Goal: Task Accomplishment & Management: Use online tool/utility

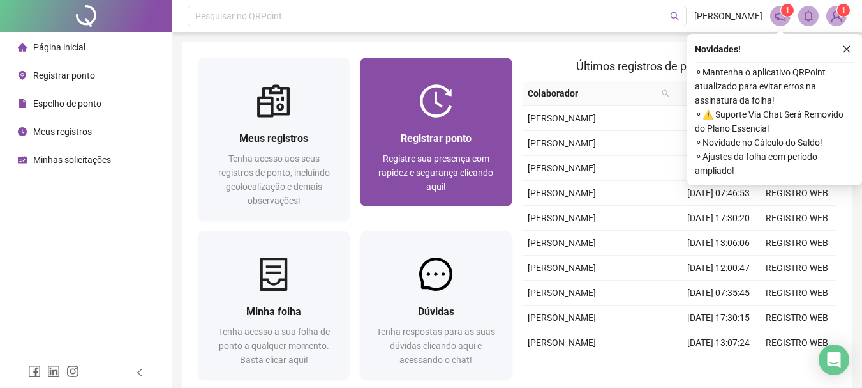
click at [409, 100] on div at bounding box center [436, 100] width 152 height 33
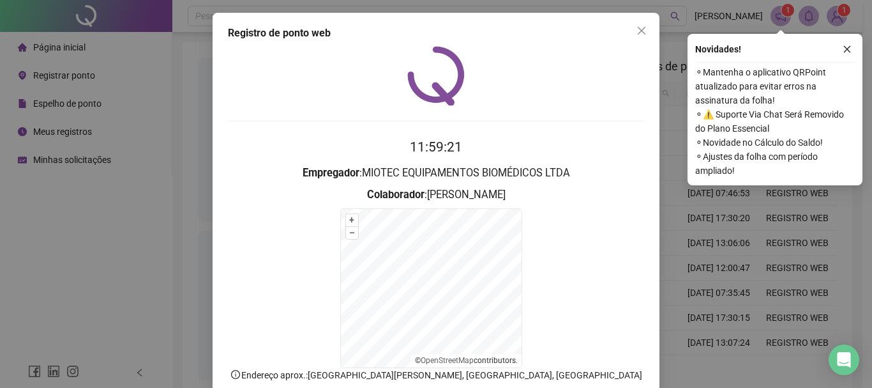
scroll to position [79, 0]
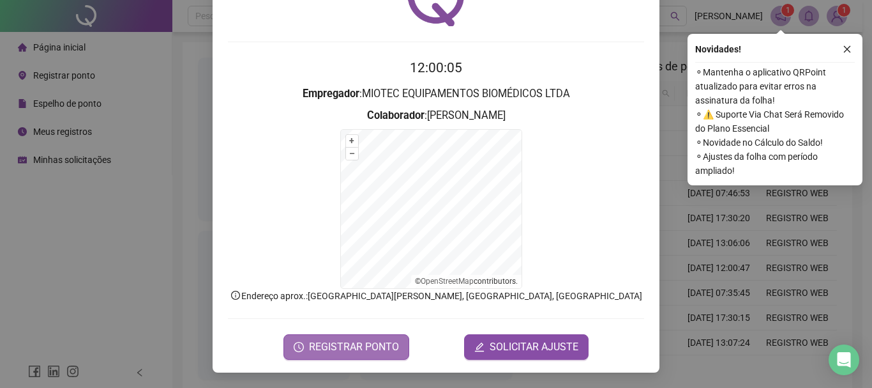
click at [316, 347] on span "REGISTRAR PONTO" at bounding box center [354, 346] width 90 height 15
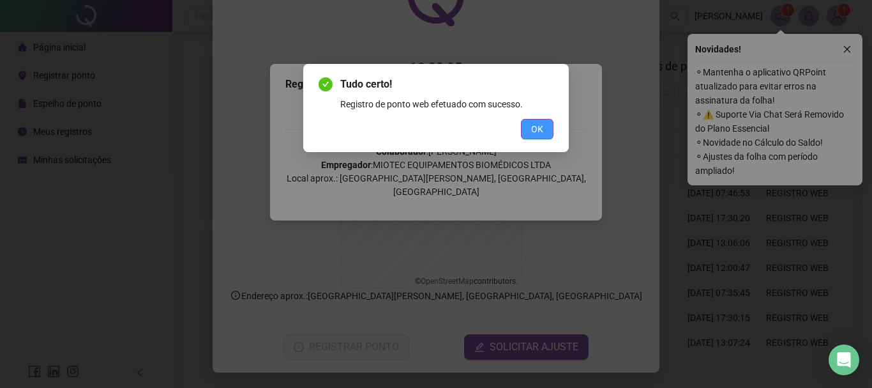
click at [538, 130] on span "OK" at bounding box center [537, 129] width 12 height 14
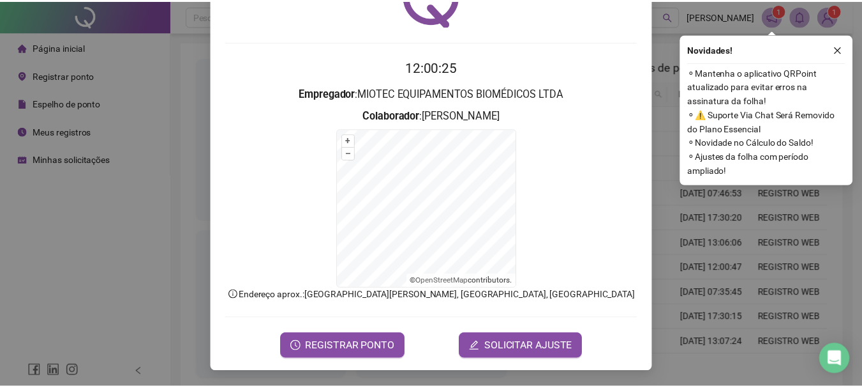
scroll to position [0, 0]
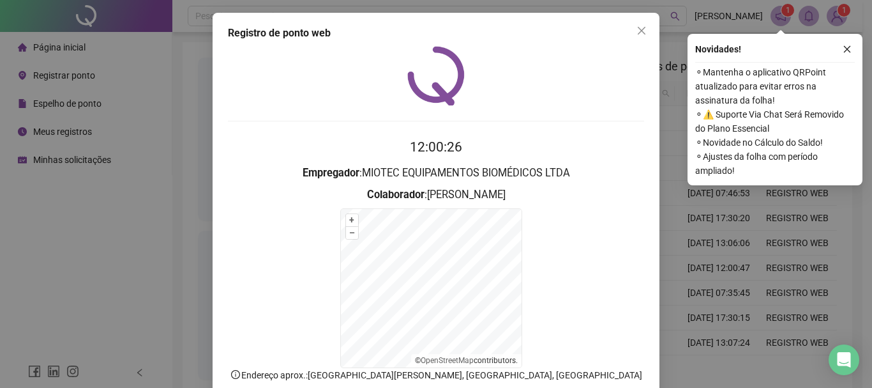
click at [650, 31] on div "Registro de ponto web 12:00:26 Empregador : MIOTEC EQUIPAMENTOS BIOMÉDICOS LTDA…" at bounding box center [436, 232] width 447 height 439
drag, startPoint x: 641, startPoint y: 30, endPoint x: 751, endPoint y: 48, distance: 111.3
click at [642, 32] on icon "close" at bounding box center [641, 31] width 10 height 10
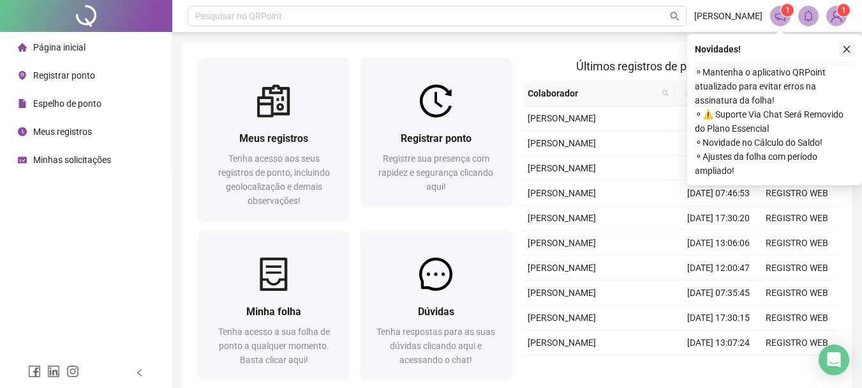
click at [848, 49] on icon "close" at bounding box center [847, 49] width 9 height 9
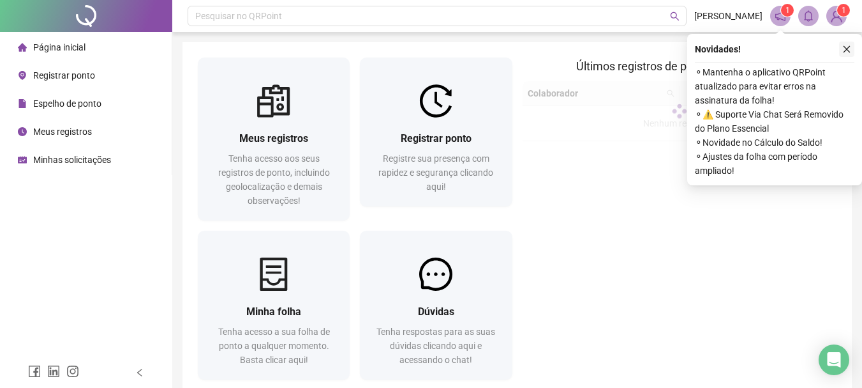
click at [847, 48] on icon "close" at bounding box center [847, 49] width 9 height 9
